Goal: Check status: Check status

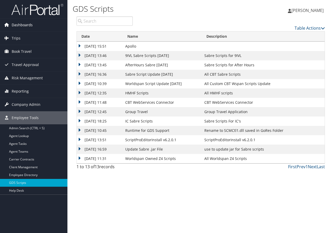
click at [27, 24] on span "Dashboards" at bounding box center [22, 24] width 21 height 13
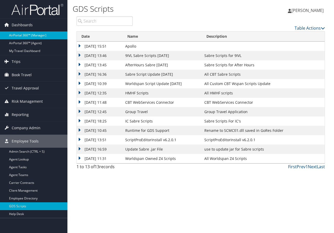
click at [27, 33] on link "AirPortal 360™ (Manager)" at bounding box center [33, 35] width 67 height 8
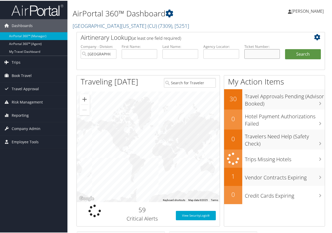
click at [265, 53] on input "text" at bounding box center [262, 53] width 36 height 10
type input "0167144771282"
click at [285, 48] on button "Search" at bounding box center [303, 53] width 36 height 10
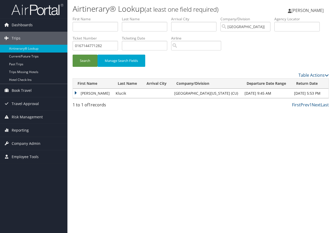
click at [85, 90] on td "[PERSON_NAME]" at bounding box center [93, 93] width 40 height 9
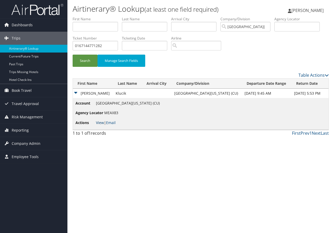
click at [101, 120] on link "View" at bounding box center [100, 122] width 8 height 5
click at [285, 27] on input "text" at bounding box center [297, 27] width 45 height 10
type input "ctzkpl"
click at [73, 55] on button "Search" at bounding box center [85, 61] width 25 height 12
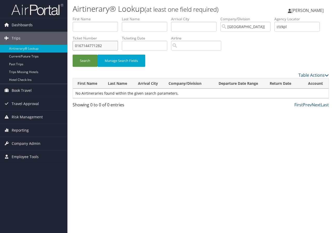
drag, startPoint x: 106, startPoint y: 47, endPoint x: 68, endPoint y: 41, distance: 38.6
click at [68, 43] on div "Airtinerary® Lookup (at least one field required) Marie Larsen Marie Larsen My …" at bounding box center [200, 116] width 267 height 233
click at [79, 60] on button "Search" at bounding box center [85, 61] width 25 height 12
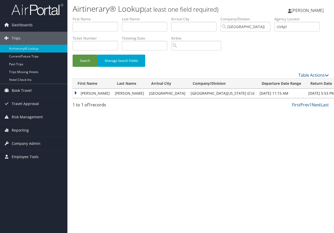
click at [112, 92] on td "BERGSTROM" at bounding box center [129, 93] width 34 height 9
click at [85, 92] on td "BRITTANY L" at bounding box center [92, 93] width 39 height 9
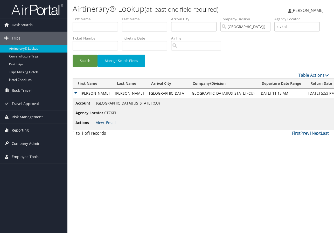
click at [101, 122] on link "View" at bounding box center [100, 122] width 8 height 5
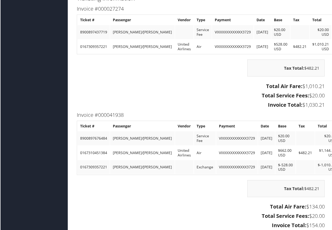
scroll to position [753, 0]
